Goal: Navigation & Orientation: Find specific page/section

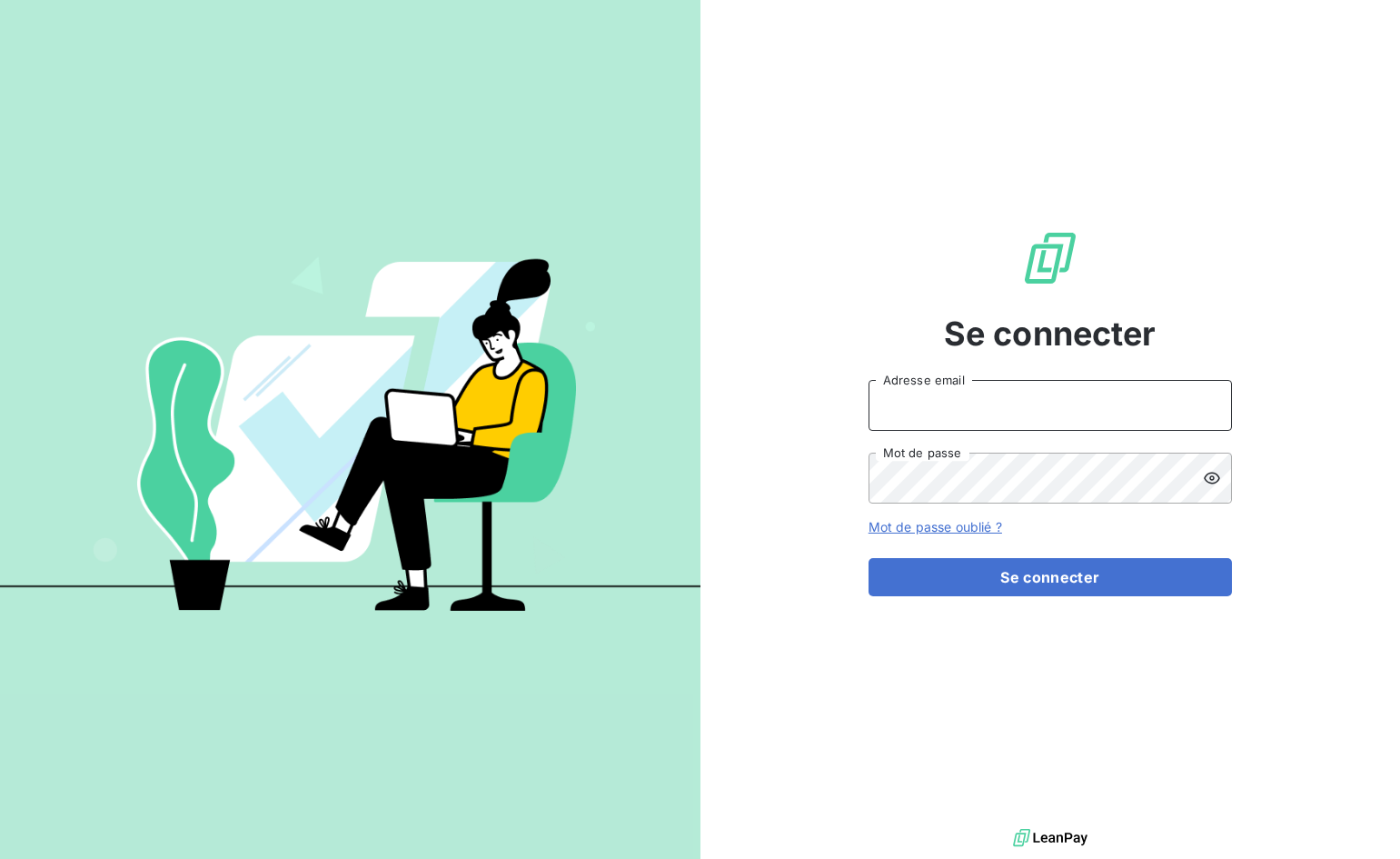
type input "[EMAIL_ADDRESS][PERSON_NAME][DOMAIN_NAME]"
click at [995, 597] on div "Se connecter [EMAIL_ADDRESS][PERSON_NAME][DOMAIN_NAME] Adresse email Mot de pas…" at bounding box center [1050, 412] width 363 height 824
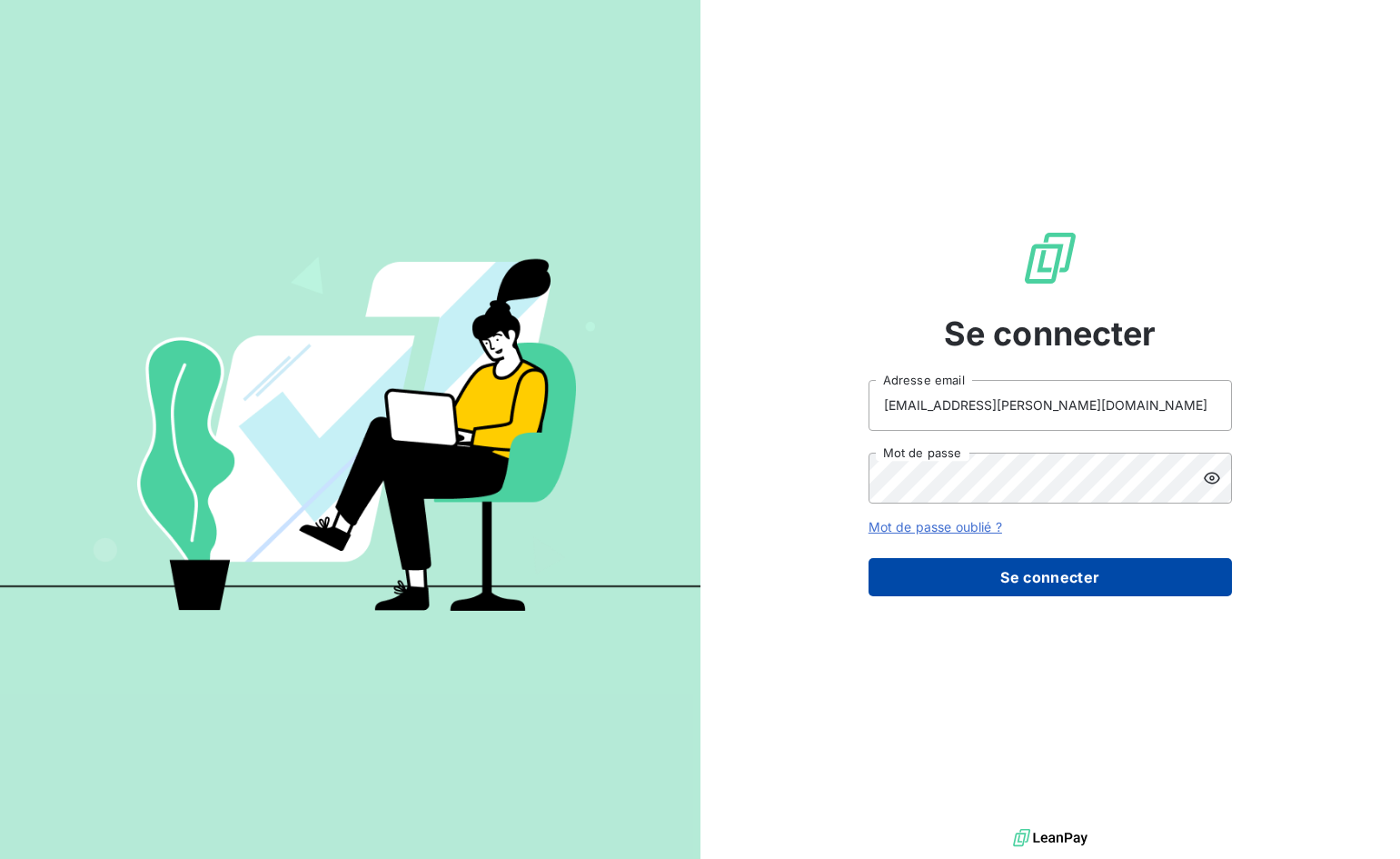
click at [997, 584] on button "Se connecter" at bounding box center [1050, 577] width 363 height 38
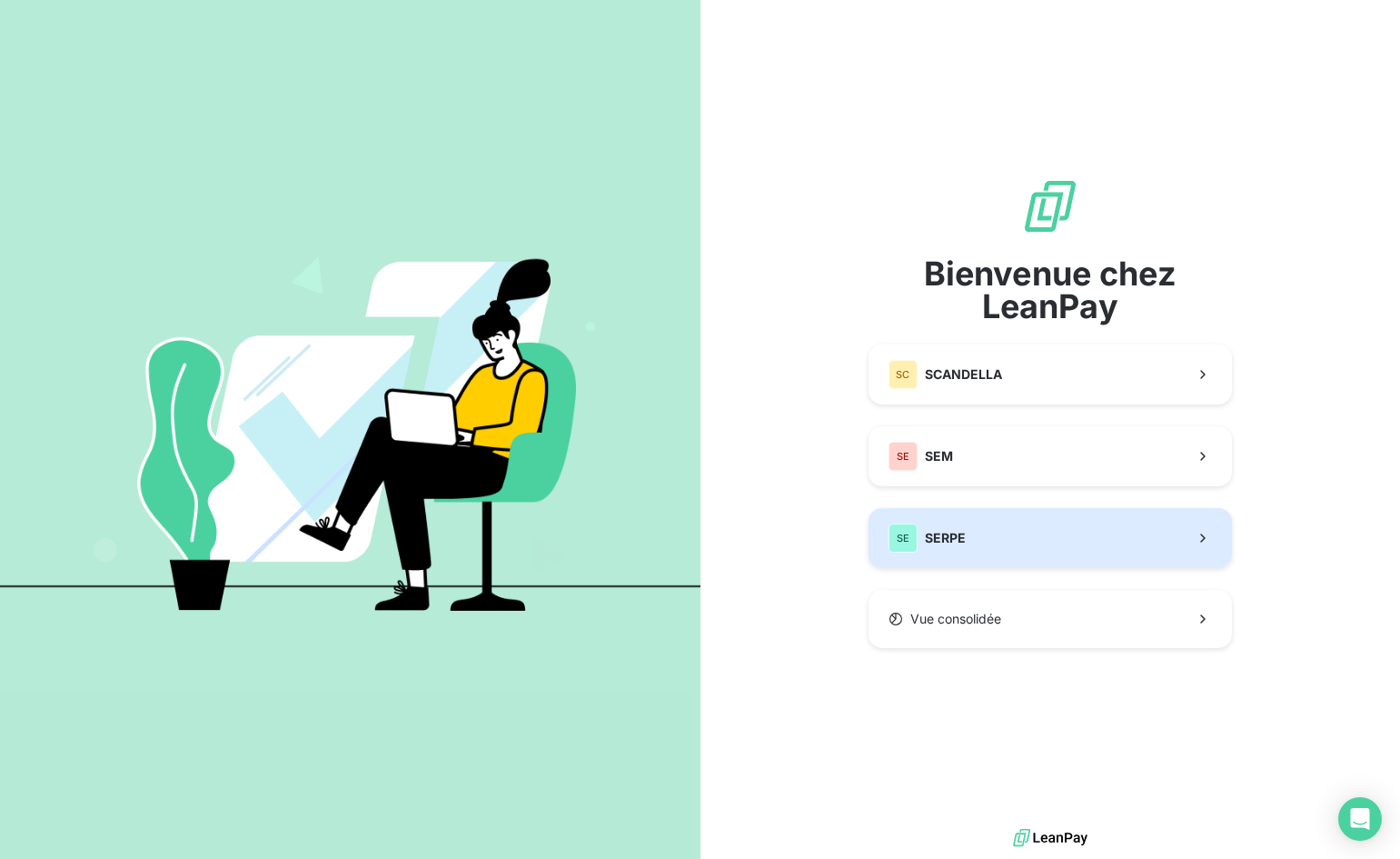
click at [1035, 544] on button "SE SERPE" at bounding box center [1050, 537] width 363 height 60
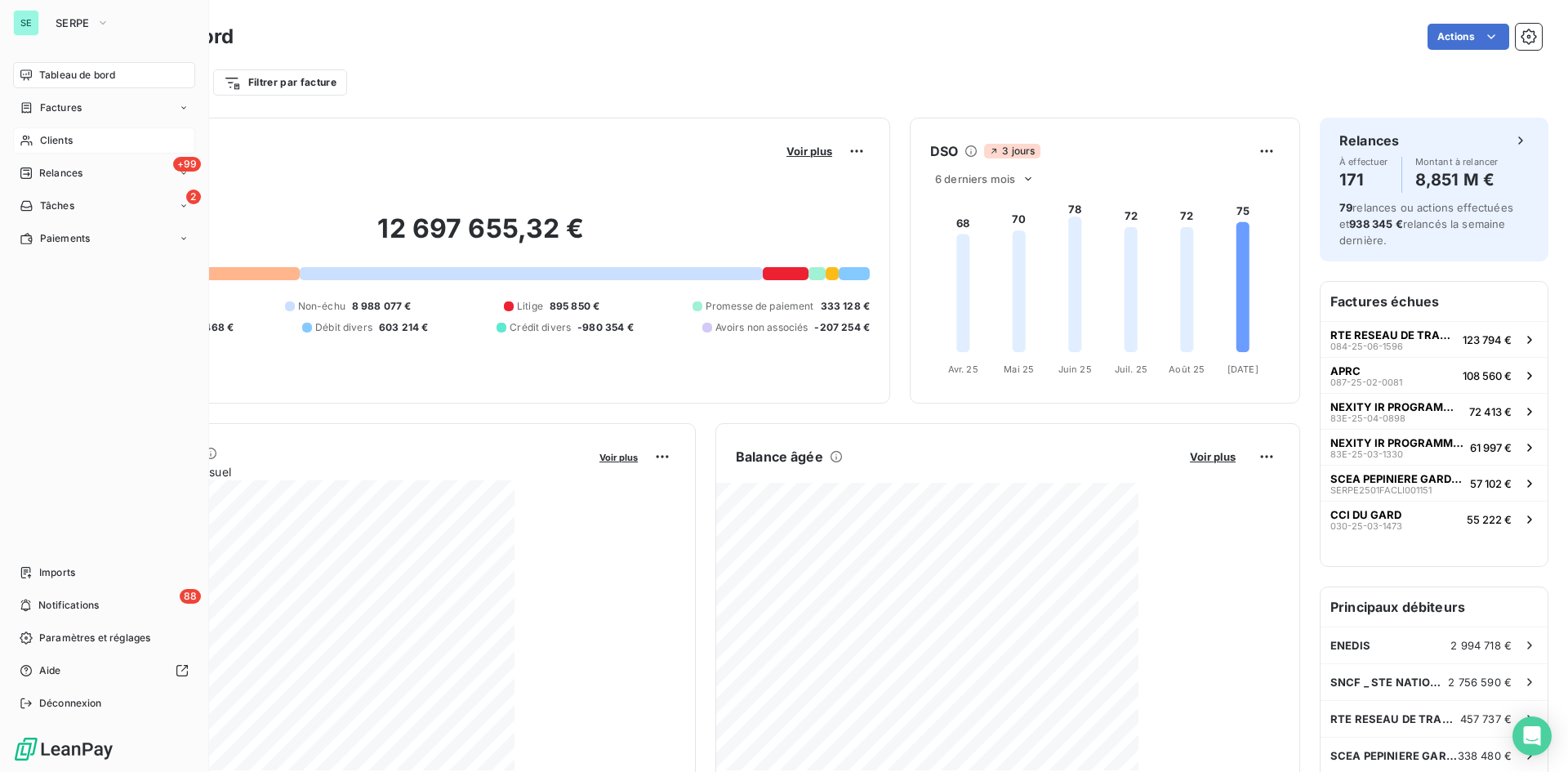
click at [69, 145] on span "Clients" at bounding box center [56, 140] width 32 height 14
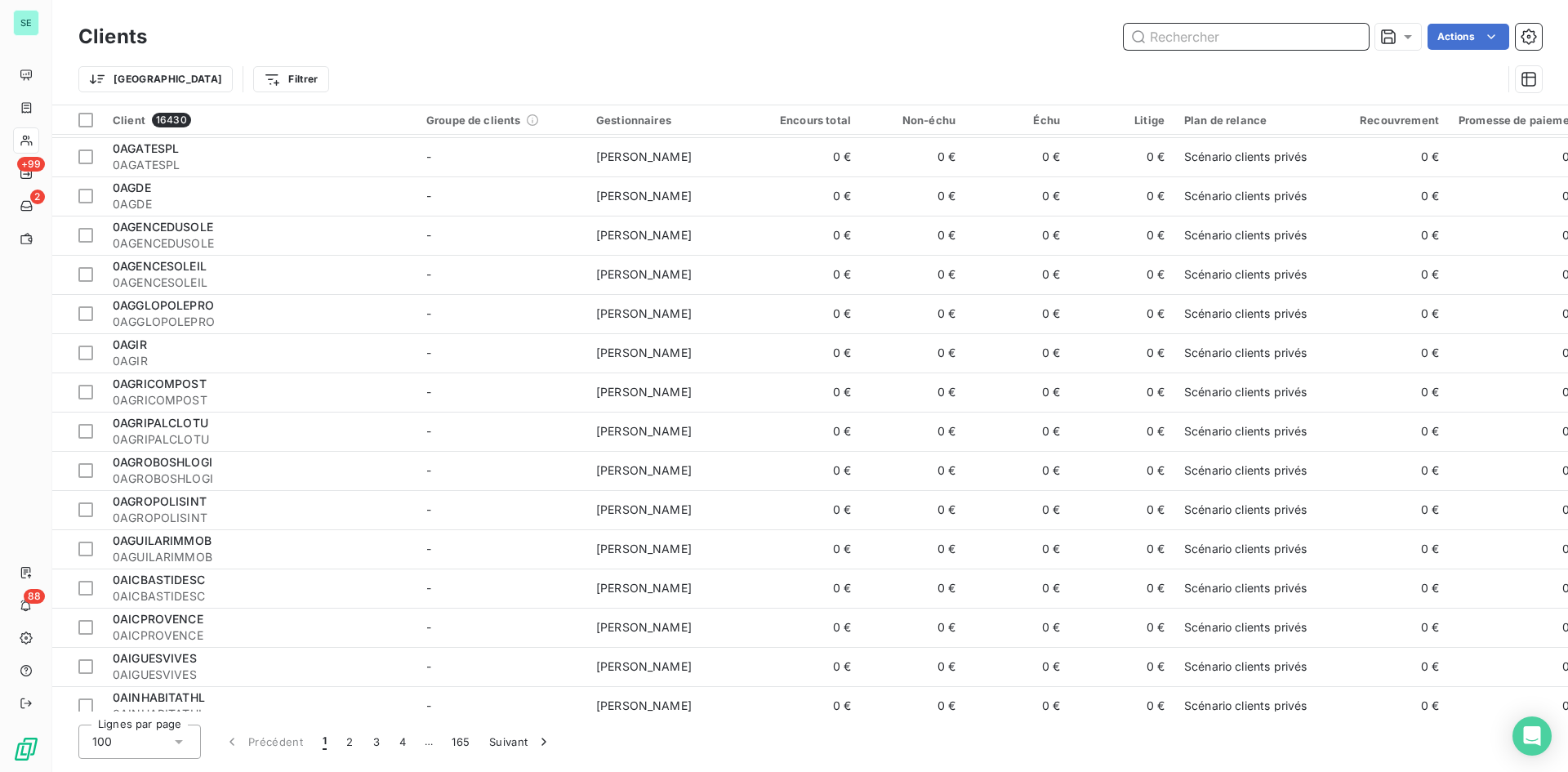
scroll to position [163, 0]
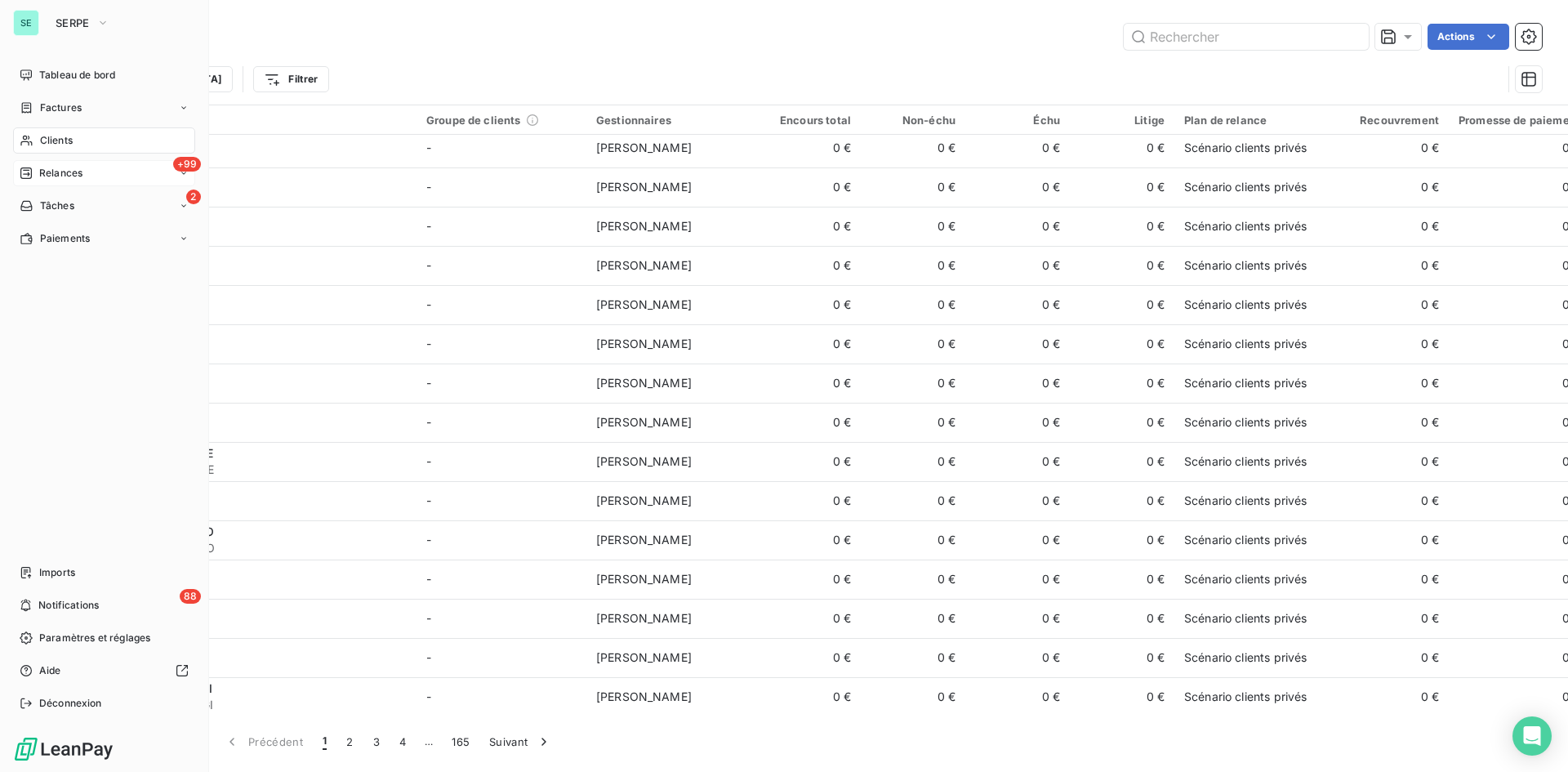
click at [70, 166] on span "Relances" at bounding box center [60, 173] width 43 height 14
click at [78, 599] on span "Notifications" at bounding box center [68, 605] width 60 height 14
